Goal: Information Seeking & Learning: Check status

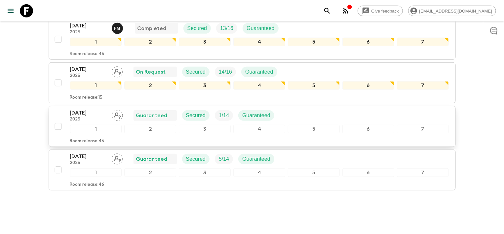
scroll to position [191, 0]
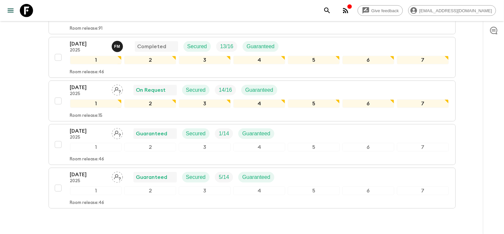
click at [350, 10] on icon "button" at bounding box center [346, 11] width 8 height 8
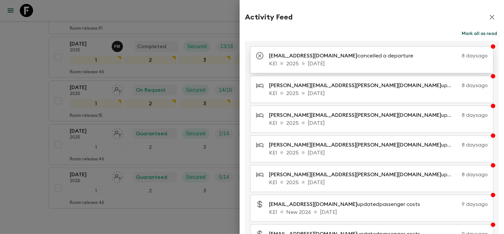
click at [352, 64] on p "KE1 2025 [DATE]" at bounding box center [378, 64] width 219 height 8
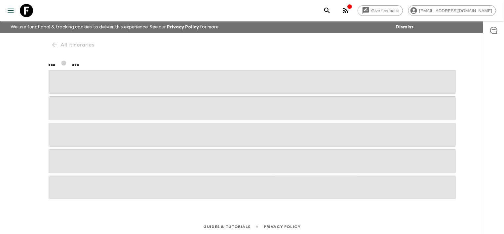
scroll to position [1, 0]
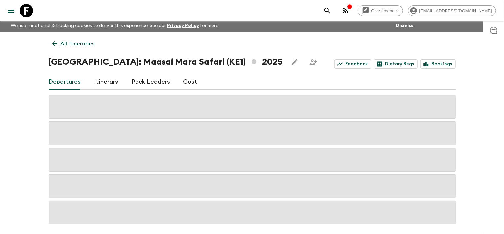
click at [360, 7] on div "Give feedback [EMAIL_ADDRESS][DOMAIN_NAME]" at bounding box center [409, 10] width 176 height 13
click at [352, 8] on icon "button" at bounding box center [350, 6] width 4 height 4
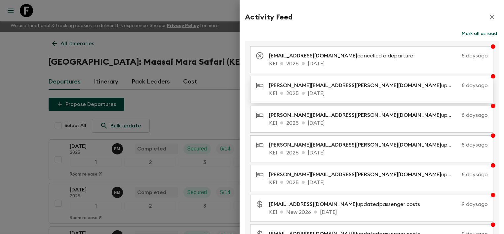
click at [393, 89] on p "[PERSON_NAME][EMAIL_ADDRESS][PERSON_NAME][DOMAIN_NAME] updated accommodation Th…" at bounding box center [364, 86] width 190 height 8
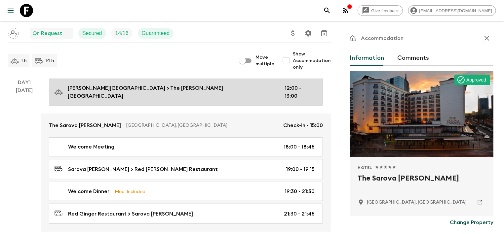
scroll to position [71, 0]
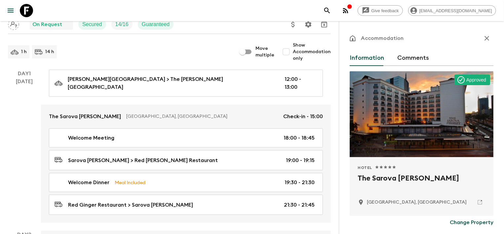
click at [404, 60] on button "Comments" at bounding box center [413, 58] width 32 height 16
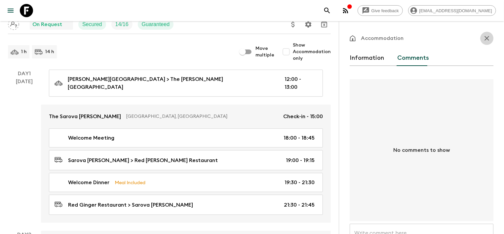
click at [488, 37] on icon "button" at bounding box center [487, 38] width 8 height 8
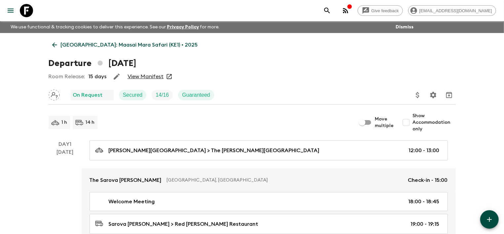
click at [359, 12] on div "Give feedback [EMAIL_ADDRESS][DOMAIN_NAME]" at bounding box center [409, 10] width 176 height 13
click at [350, 13] on icon "button" at bounding box center [346, 11] width 8 height 8
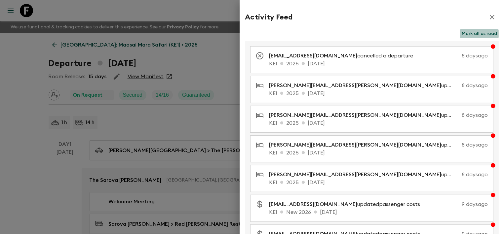
click at [474, 36] on button "Mark all as read" at bounding box center [479, 33] width 39 height 9
